Goal: Task Accomplishment & Management: Manage account settings

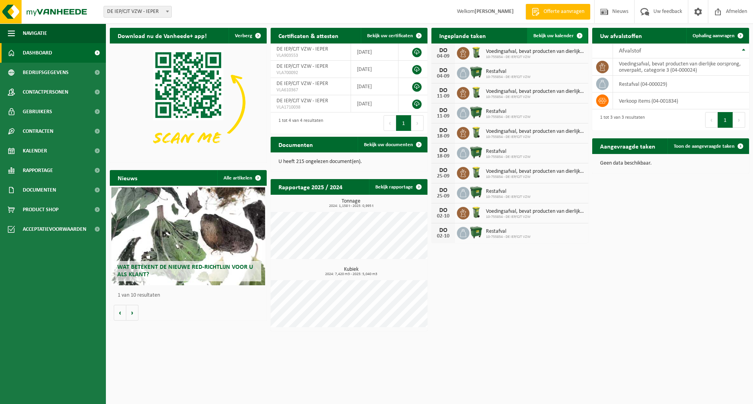
click at [554, 35] on span "Bekijk uw kalender" at bounding box center [553, 35] width 40 height 5
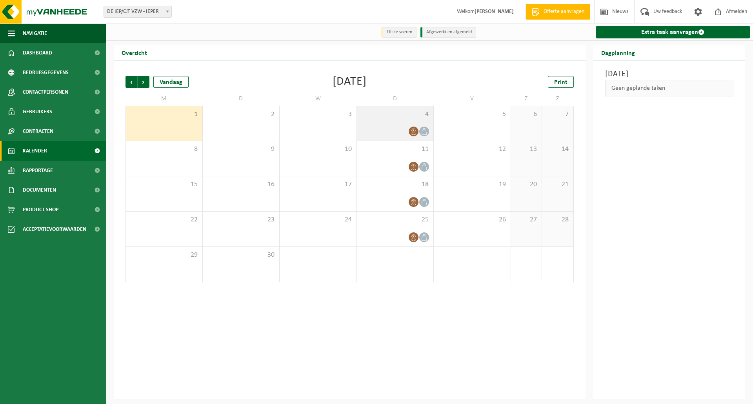
click at [386, 123] on div "4" at bounding box center [395, 123] width 77 height 35
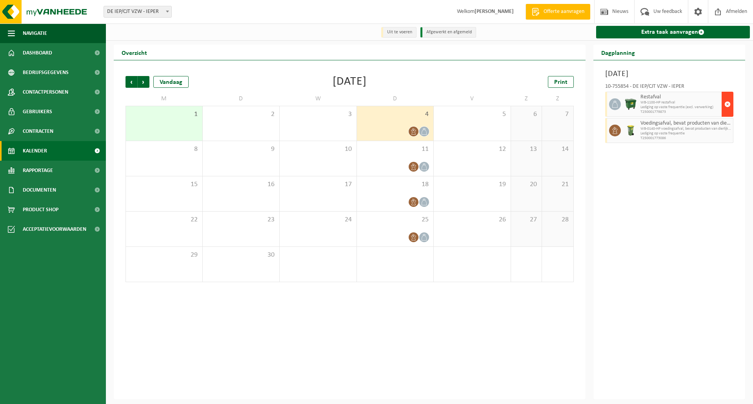
click at [728, 102] on span "button" at bounding box center [727, 104] width 6 height 16
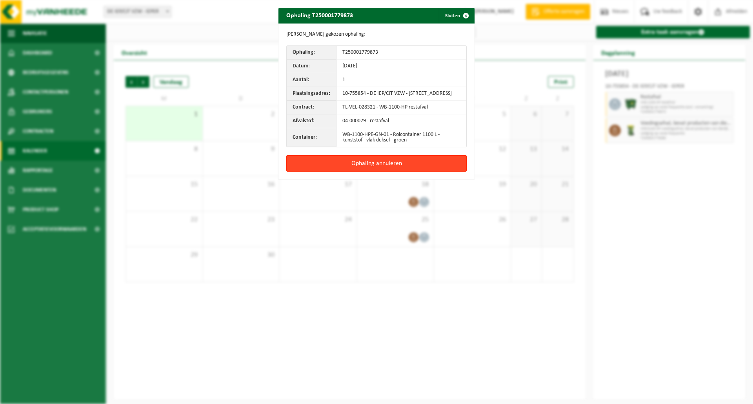
click at [388, 171] on button "Ophaling annuleren" at bounding box center [376, 163] width 180 height 16
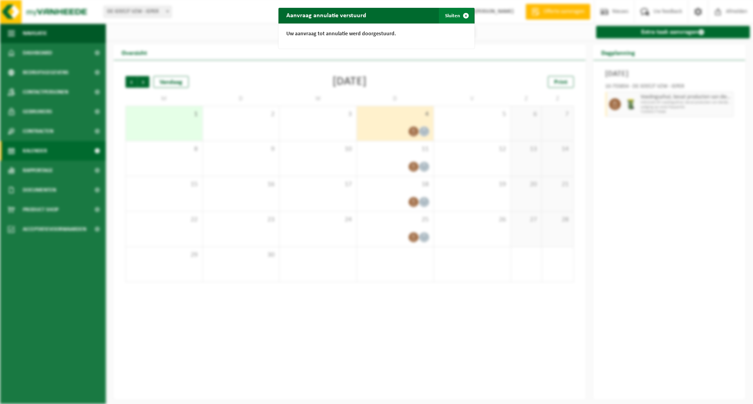
click at [464, 13] on span "button" at bounding box center [466, 16] width 16 height 16
